Goal: Information Seeking & Learning: Learn about a topic

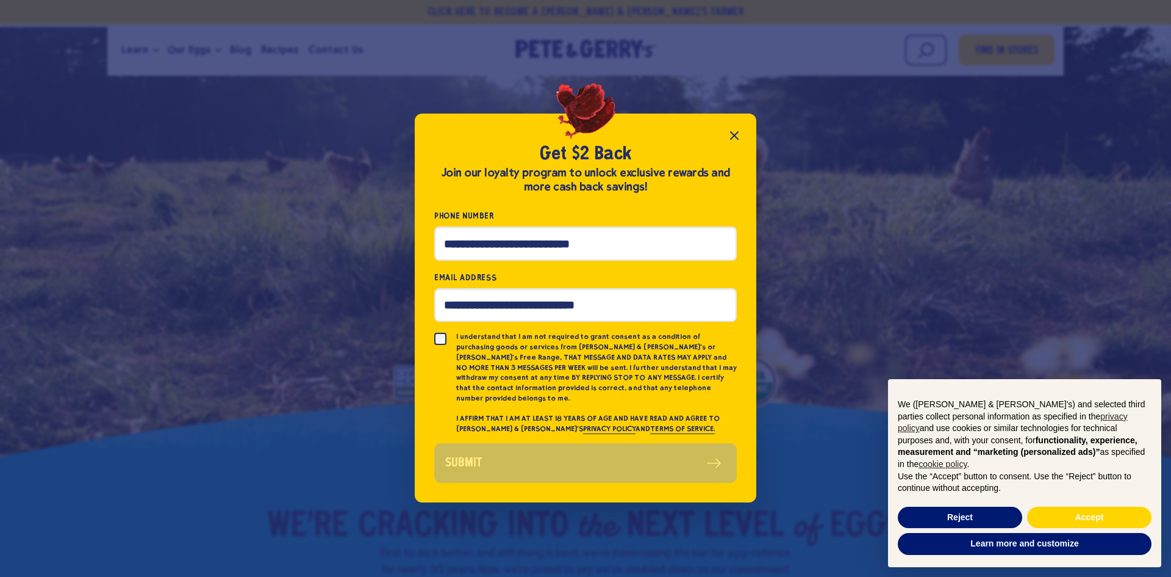
click at [730, 141] on icon "Close popup" at bounding box center [734, 135] width 15 height 15
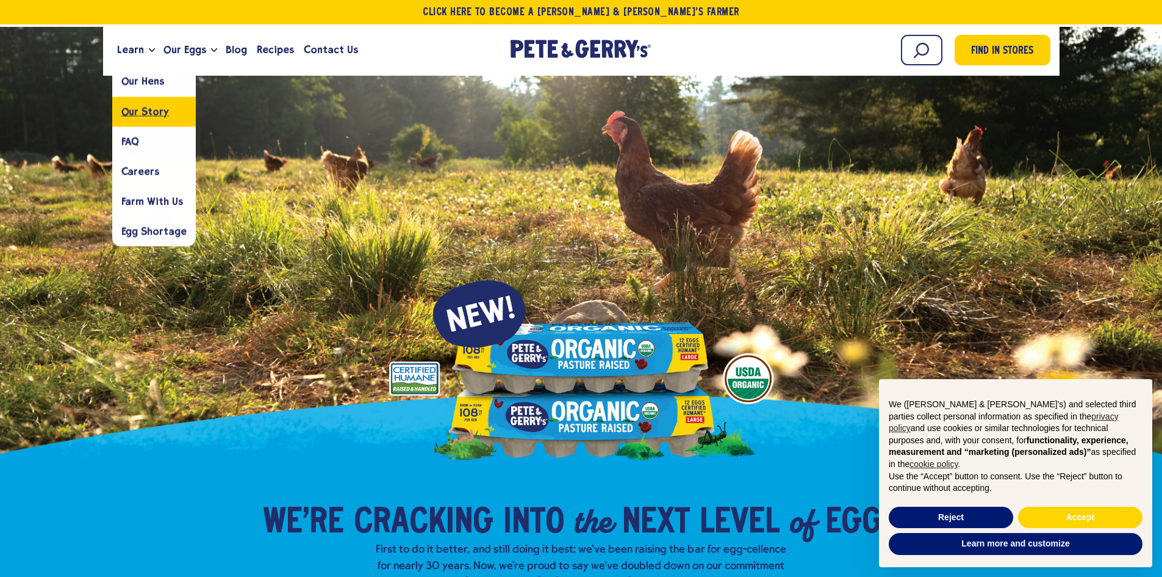
click at [132, 115] on span "Our Story" at bounding box center [145, 112] width 48 height 12
